Goal: Find specific page/section: Find specific page/section

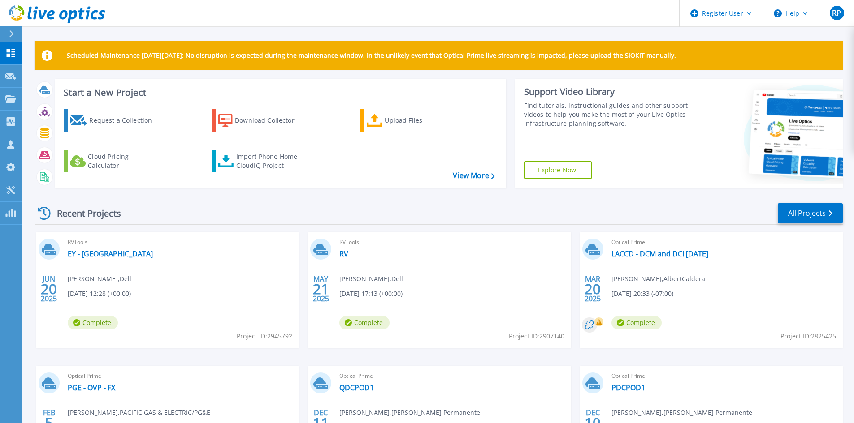
click at [12, 31] on icon at bounding box center [11, 33] width 5 height 7
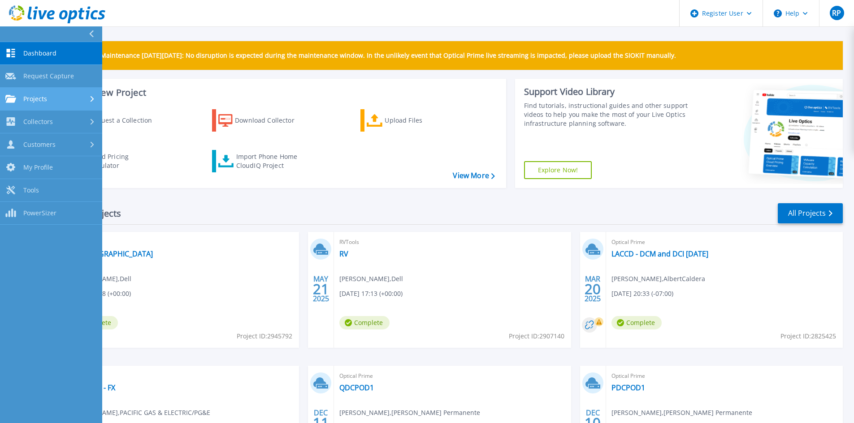
click at [28, 101] on span "Projects" at bounding box center [35, 99] width 24 height 8
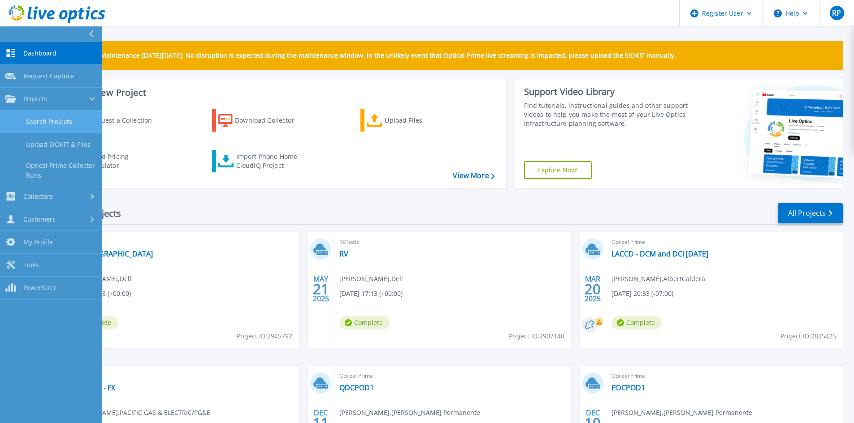
click at [37, 126] on link "Search Projects" at bounding box center [51, 122] width 102 height 23
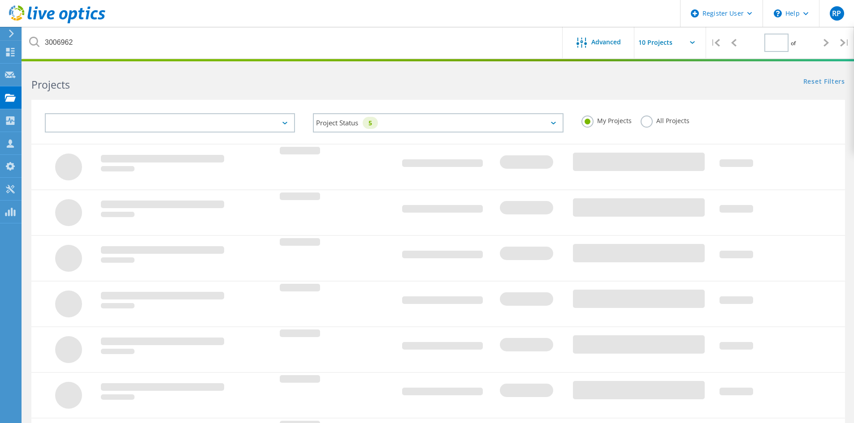
type input "1"
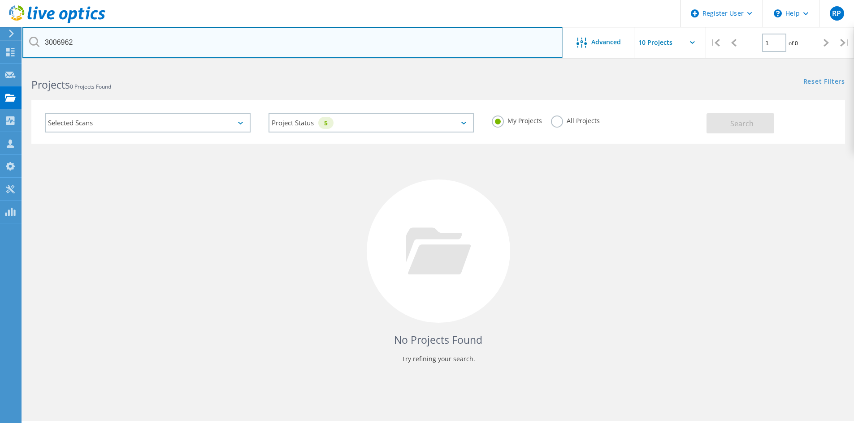
click at [79, 42] on input "3006962" at bounding box center [292, 42] width 540 height 31
paste input "27589"
type input "3027589"
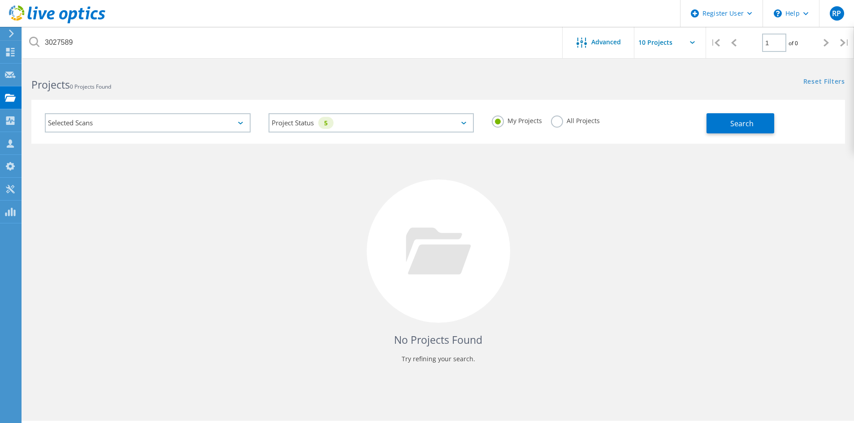
click at [556, 121] on label "All Projects" at bounding box center [575, 120] width 49 height 9
click at [0, 0] on input "All Projects" at bounding box center [0, 0] width 0 height 0
click at [725, 126] on button "Search" at bounding box center [740, 123] width 68 height 20
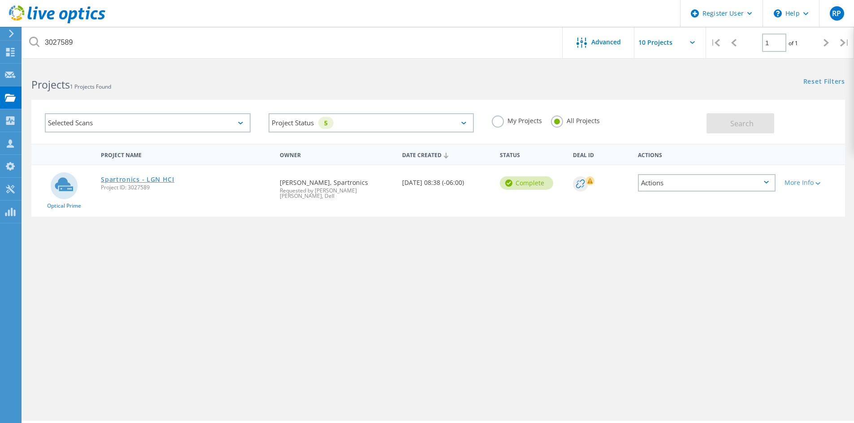
click at [146, 180] on link "Spartronics - LGN HCI" at bounding box center [137, 180] width 73 height 6
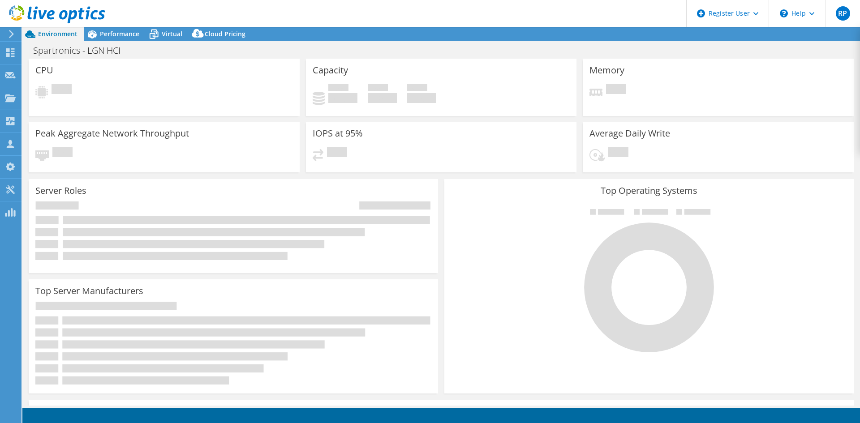
select select "USD"
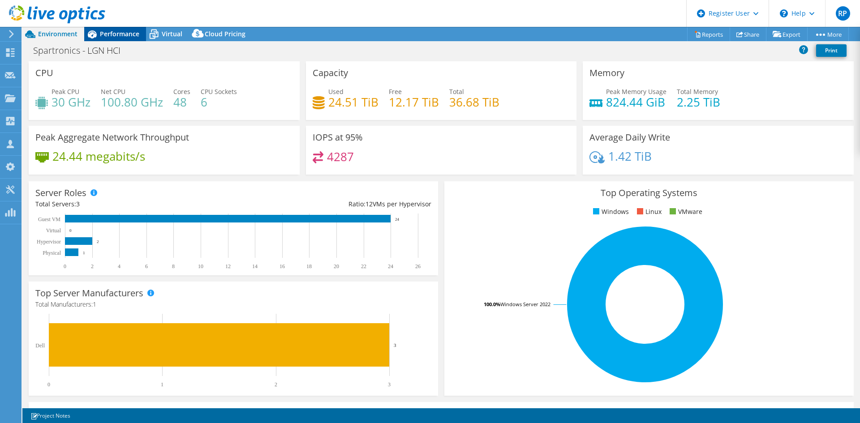
click at [98, 34] on icon at bounding box center [92, 34] width 16 height 16
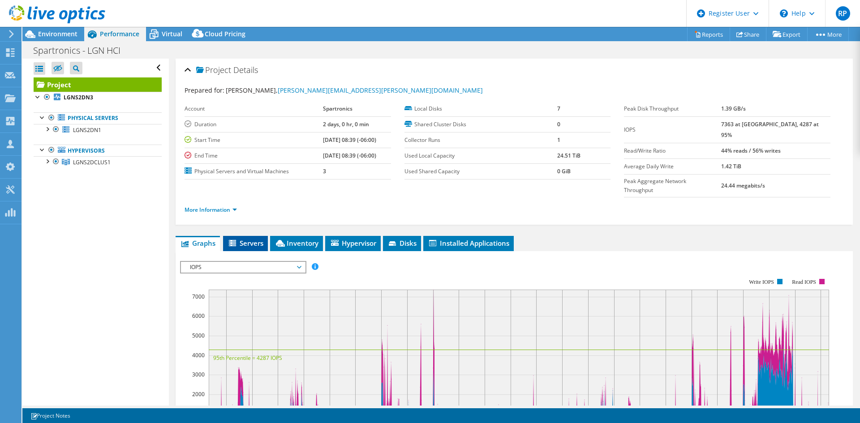
click at [235, 240] on icon at bounding box center [233, 244] width 9 height 8
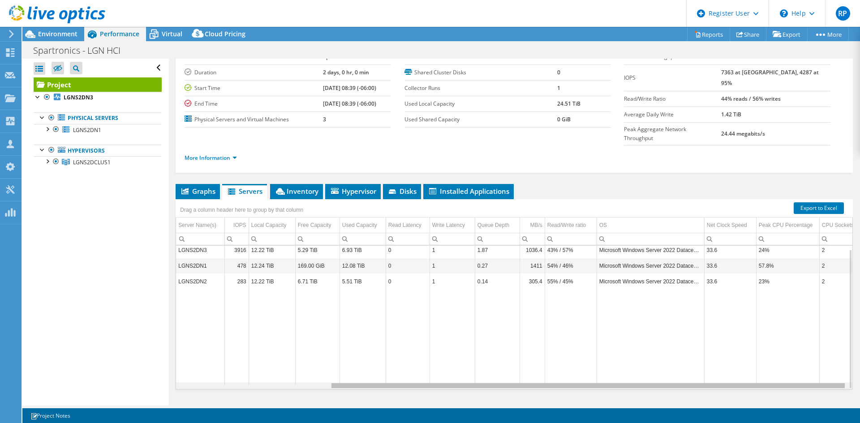
drag, startPoint x: 505, startPoint y: 370, endPoint x: 480, endPoint y: 353, distance: 30.7
click at [492, 354] on body "RP Dell User [PERSON_NAME] [EMAIL_ADDRESS][PERSON_NAME][DOMAIN_NAME] Dell My Pr…" at bounding box center [430, 211] width 860 height 423
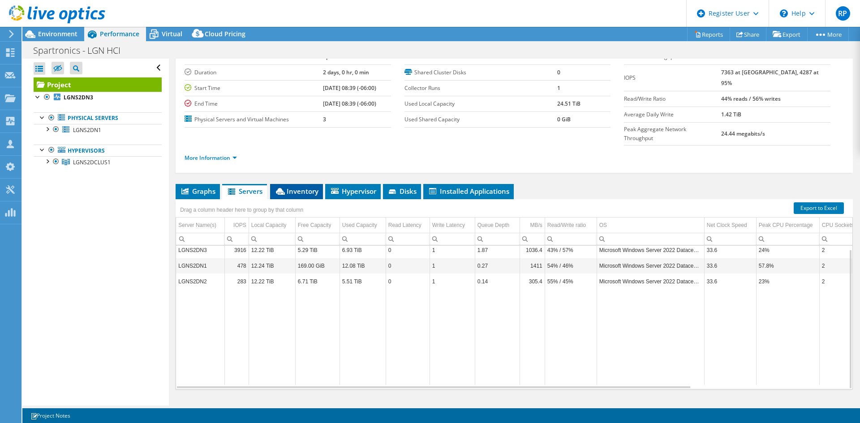
click at [282, 187] on span "Inventory" at bounding box center [297, 191] width 44 height 9
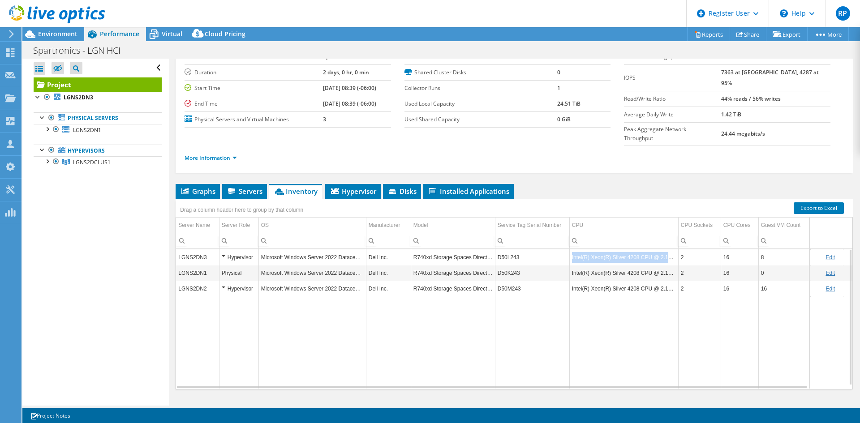
drag, startPoint x: 570, startPoint y: 242, endPoint x: 677, endPoint y: 241, distance: 107.6
click at [677, 250] on td "Intel(R) Xeon(R) Silver 4208 CPU @ 2.10GHz" at bounding box center [624, 258] width 109 height 16
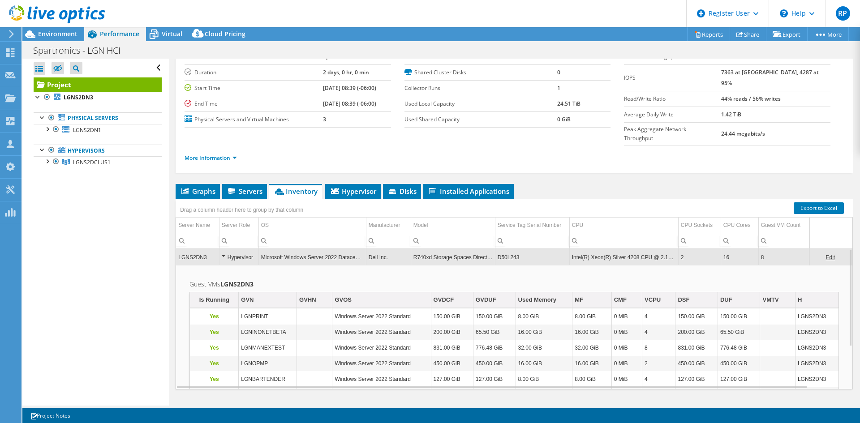
click at [583, 250] on td "Intel(R) Xeon(R) Silver 4208 CPU @ 2.10GHz" at bounding box center [624, 258] width 109 height 16
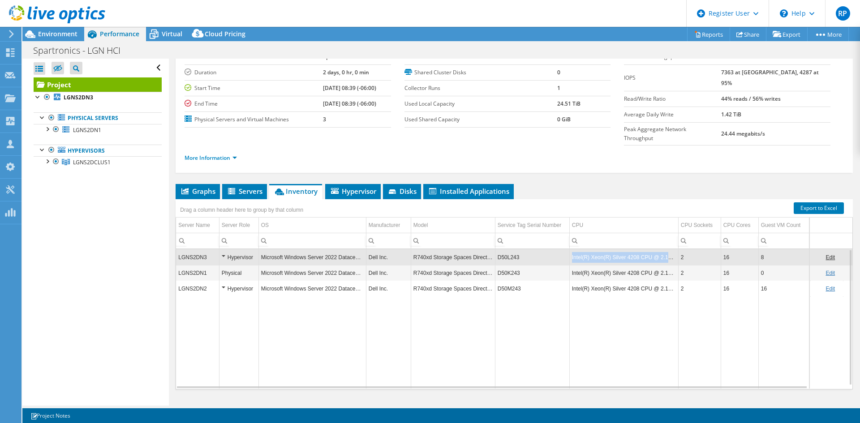
drag, startPoint x: 569, startPoint y: 243, endPoint x: 676, endPoint y: 240, distance: 107.6
click at [676, 250] on tr "LGNS2DN3 Hypervisor Microsoft Windows Server 2022 Datacenter Dell Inc. R740xd S…" at bounding box center [531, 258] width 710 height 16
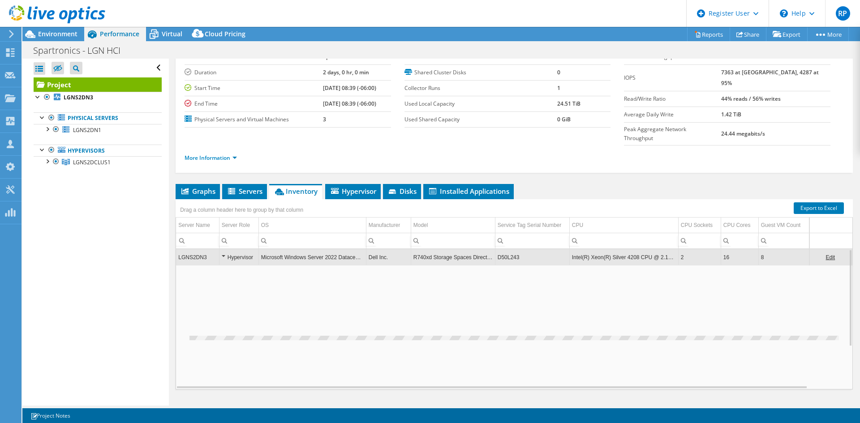
copy tr "Intel(R) Xeon(R) Silver 4208 CPU @ 2.10GHz"
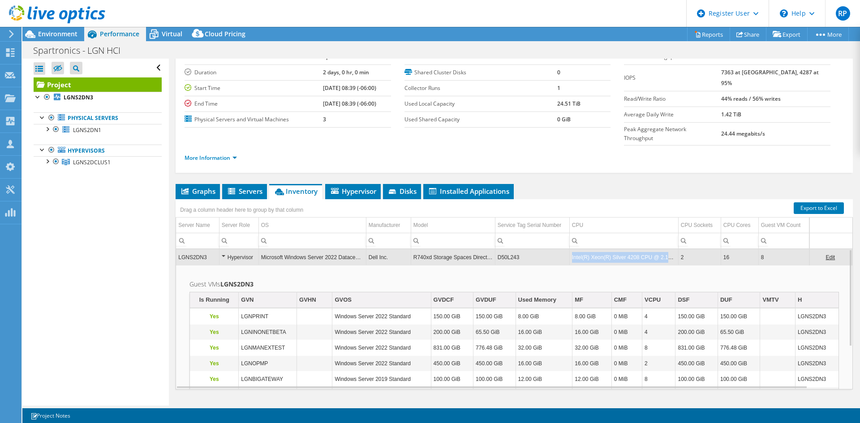
drag, startPoint x: 572, startPoint y: 242, endPoint x: 680, endPoint y: 242, distance: 108.0
click at [680, 250] on tr "LGNS2DN3 Hypervisor Microsoft Windows Server 2022 Datacenter Dell Inc. R740xd S…" at bounding box center [531, 258] width 710 height 16
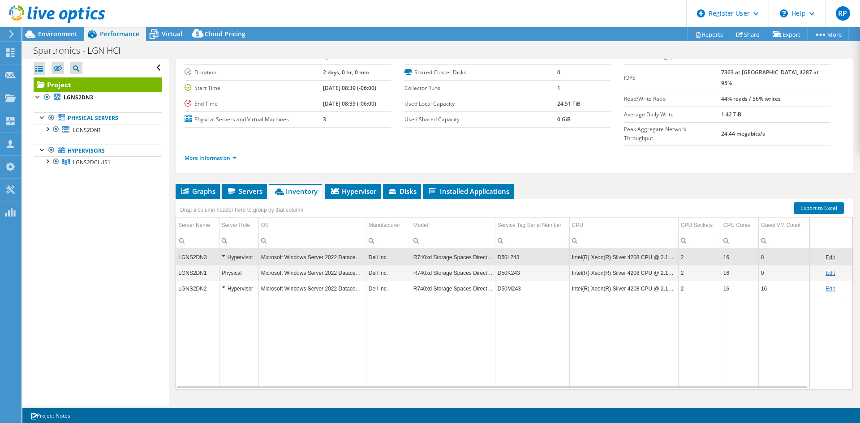
copy td "Intel(R) Xeon(R) Silver 4208 CPU @ 2.10GHz"
drag, startPoint x: 571, startPoint y: 238, endPoint x: 675, endPoint y: 238, distance: 104.0
click at [675, 250] on td "Intel(R) Xeon(R) Silver 4208 CPU @ 2.10GHz" at bounding box center [624, 258] width 109 height 16
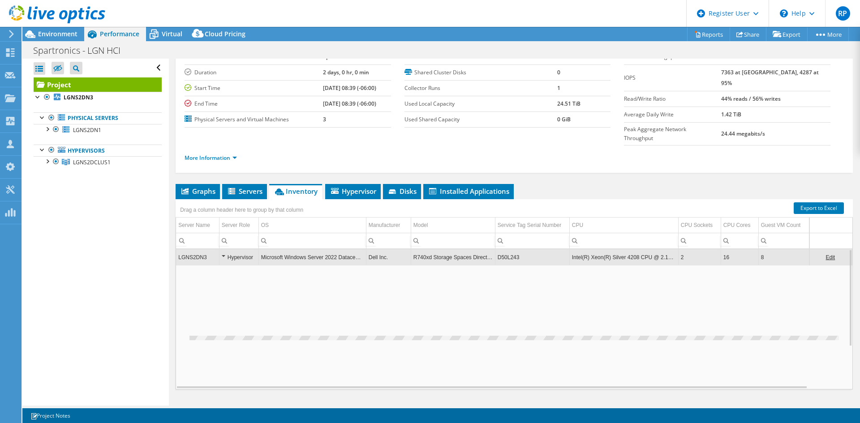
copy td "Intel(R) Xeon(R) Silver 4208 CPU @ 2.10GHz"
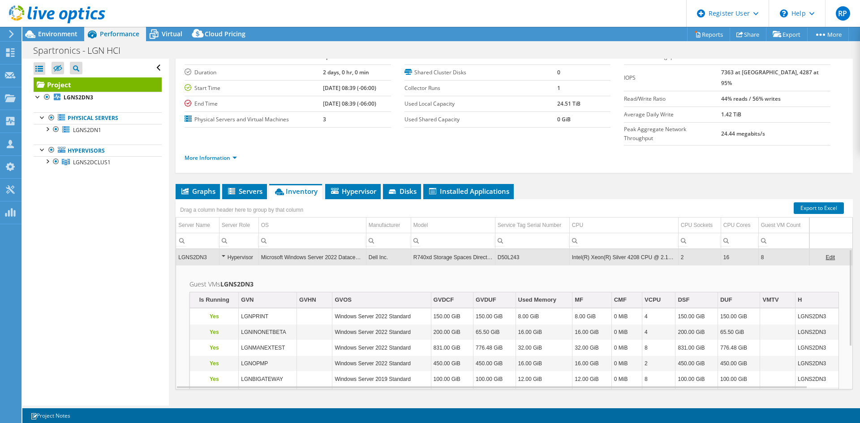
click at [599, 250] on td "Intel(R) Xeon(R) Silver 4208 CPU @ 2.10GHz" at bounding box center [624, 258] width 109 height 16
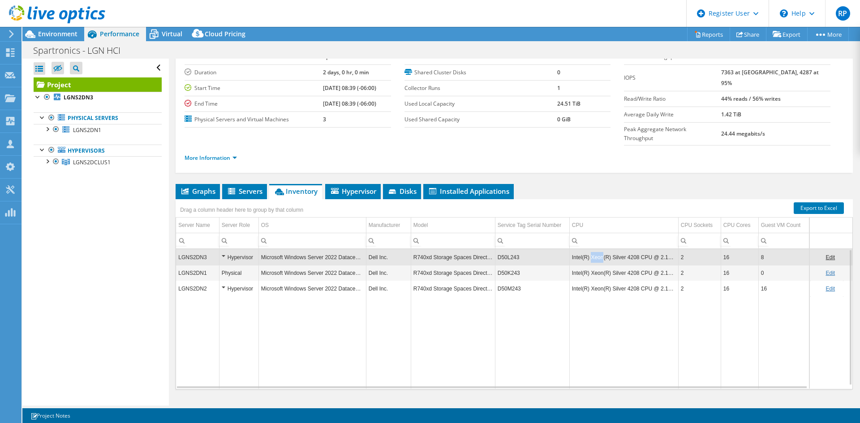
click at [599, 250] on td "Intel(R) Xeon(R) Silver 4208 CPU @ 2.10GHz" at bounding box center [624, 258] width 109 height 16
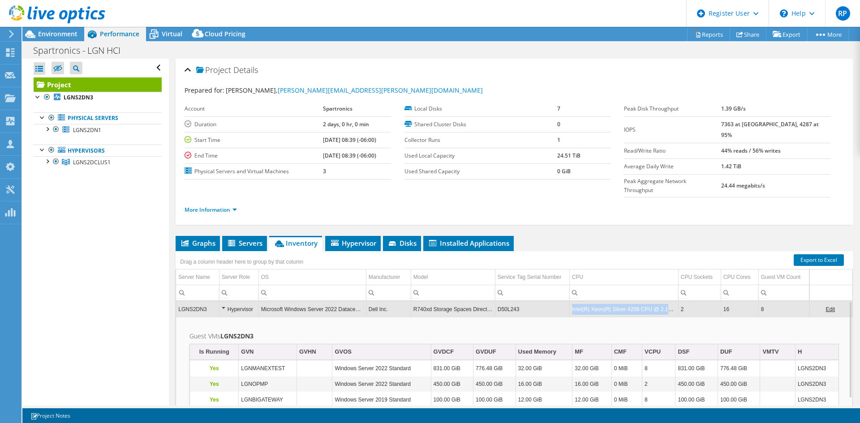
drag, startPoint x: 572, startPoint y: 293, endPoint x: 674, endPoint y: 294, distance: 101.7
click at [674, 302] on td "Intel(R) Xeon(R) Silver 4208 CPU @ 2.10GHz" at bounding box center [624, 310] width 109 height 16
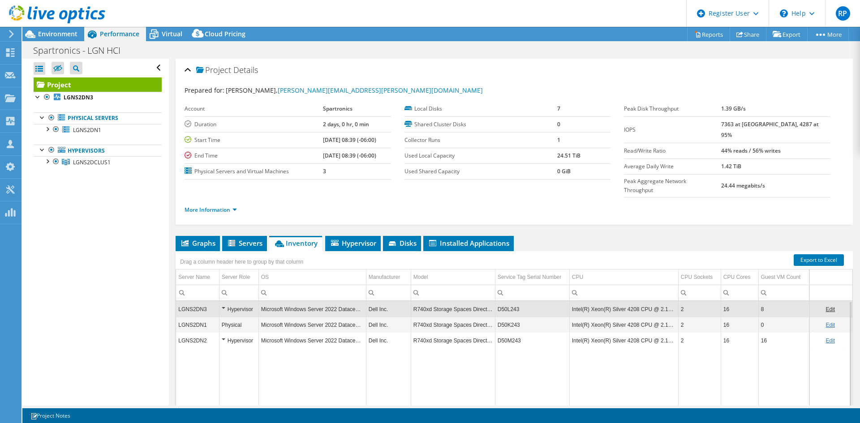
click at [675, 302] on td "Intel(R) Xeon(R) Silver 4208 CPU @ 2.10GHz" at bounding box center [624, 310] width 109 height 16
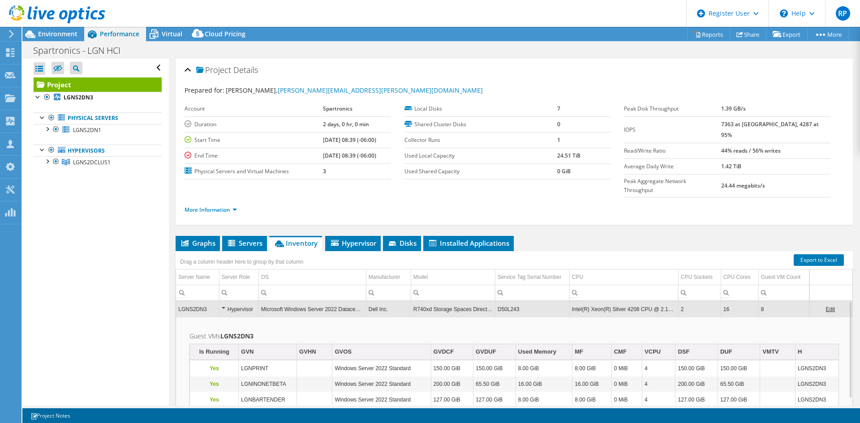
drag, startPoint x: 675, startPoint y: 291, endPoint x: 572, endPoint y: 286, distance: 103.2
click at [572, 302] on td "Intel(R) Xeon(R) Silver 4208 CPU @ 2.10GHz" at bounding box center [624, 310] width 109 height 16
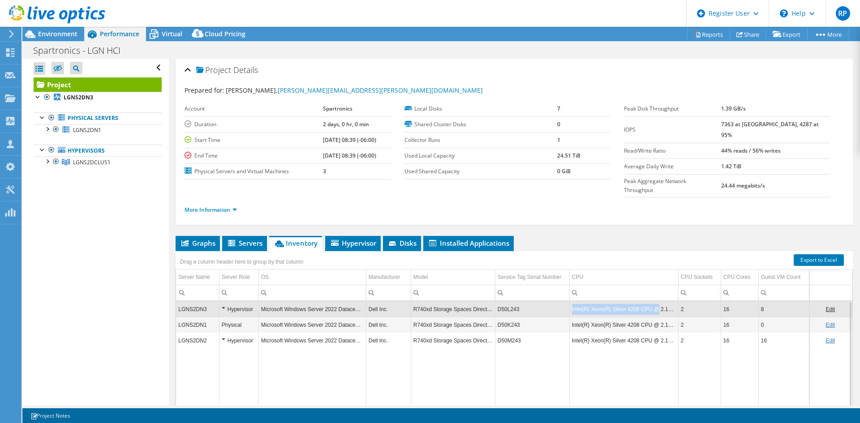
drag, startPoint x: 570, startPoint y: 292, endPoint x: 654, endPoint y: 292, distance: 84.7
click at [654, 302] on td "Intel(R) Xeon(R) Silver 4208 CPU @ 2.10GHz" at bounding box center [624, 310] width 109 height 16
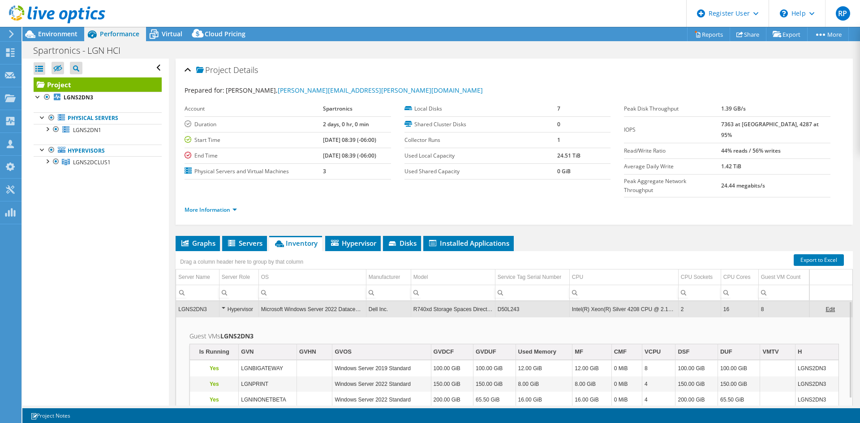
click at [591, 302] on td "Intel(R) Xeon(R) Silver 4208 CPU @ 2.10GHz" at bounding box center [624, 310] width 109 height 16
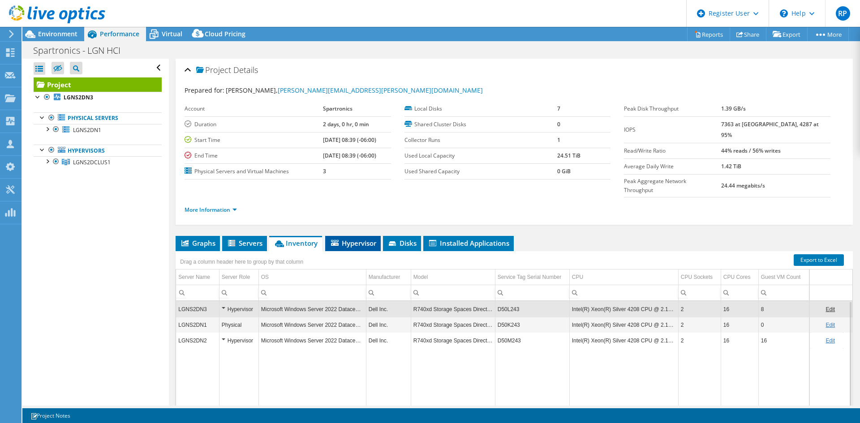
click at [363, 236] on li "Hypervisor" at bounding box center [353, 243] width 56 height 15
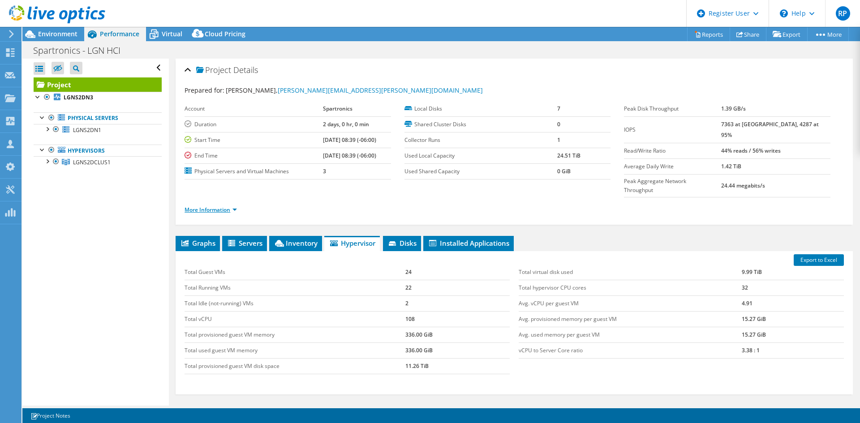
click at [209, 206] on link "More Information" at bounding box center [211, 210] width 52 height 8
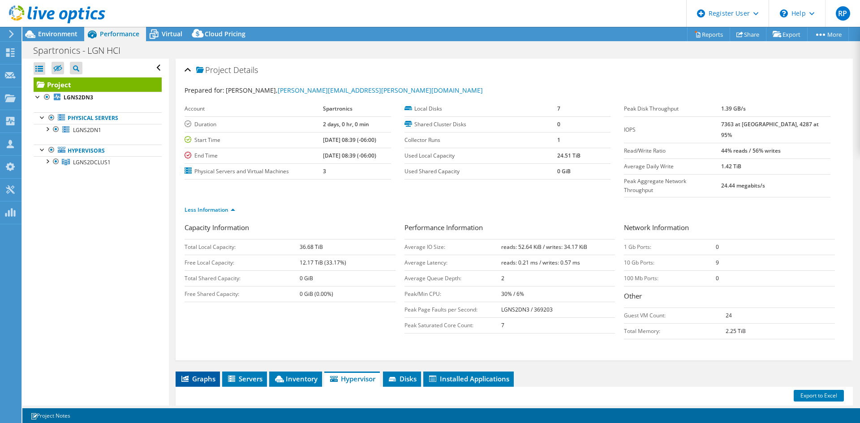
click at [195, 375] on span "Graphs" at bounding box center [197, 379] width 35 height 9
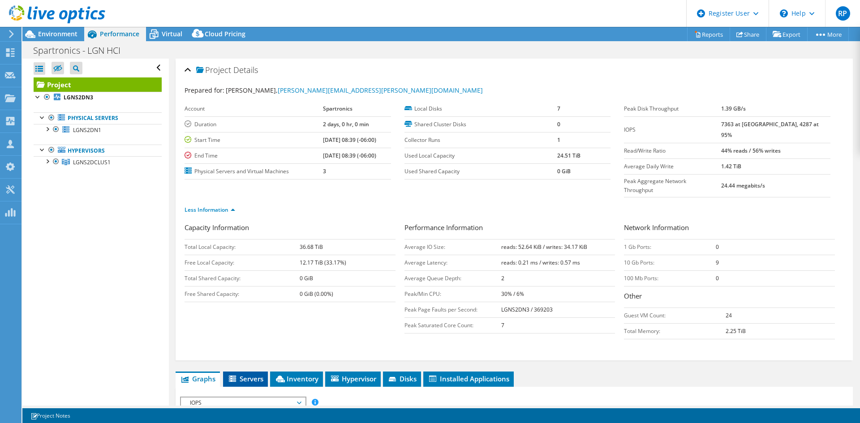
click at [254, 375] on span "Servers" at bounding box center [246, 379] width 36 height 9
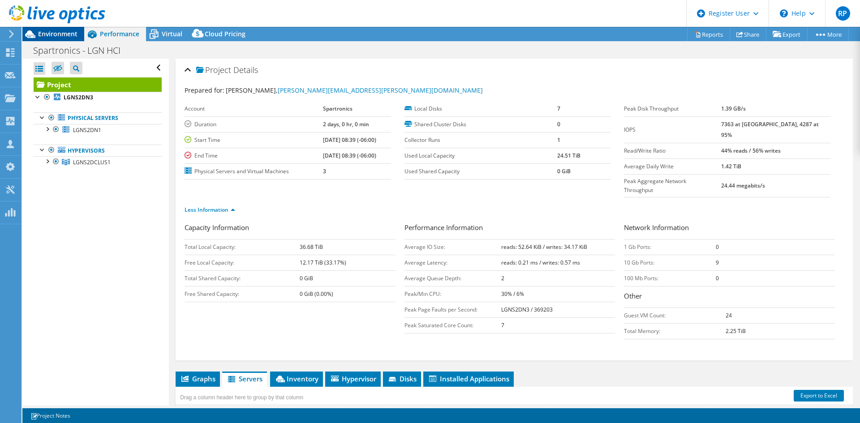
click at [57, 34] on span "Environment" at bounding box center [57, 34] width 39 height 9
